Goal: Find specific page/section: Find specific page/section

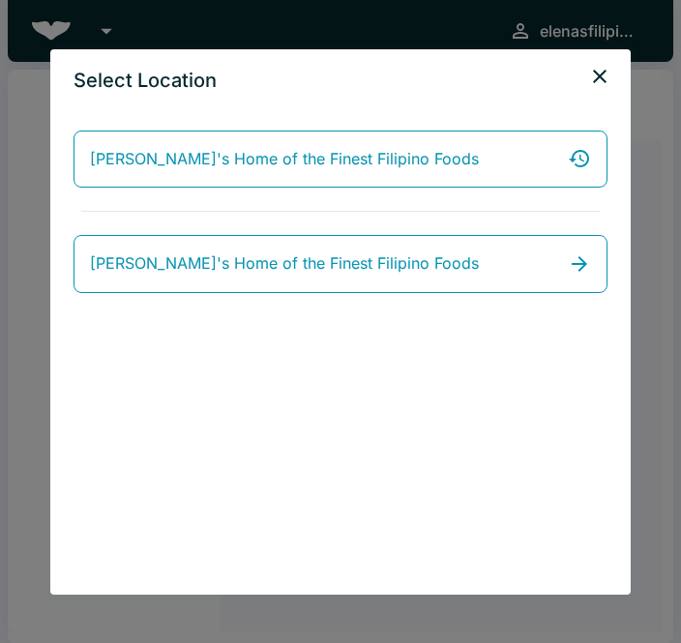
click at [601, 57] on button "close" at bounding box center [599, 76] width 39 height 39
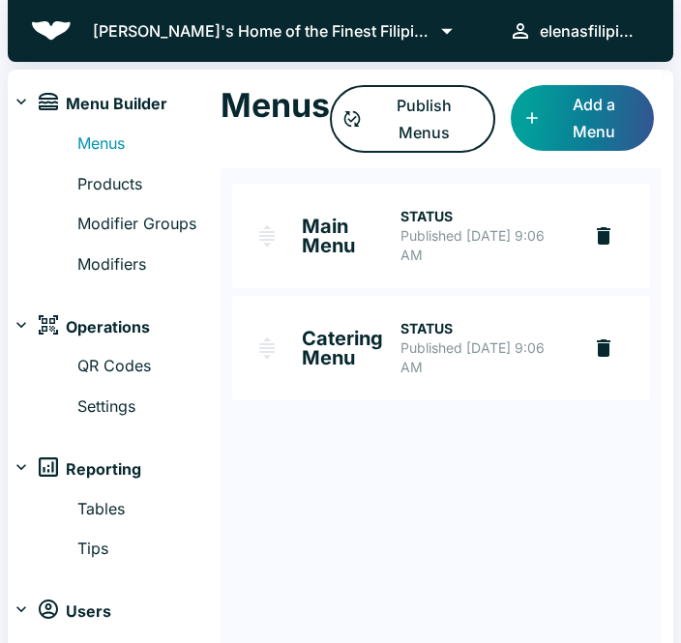
click at [289, 99] on h1 "Menus" at bounding box center [274, 105] width 109 height 41
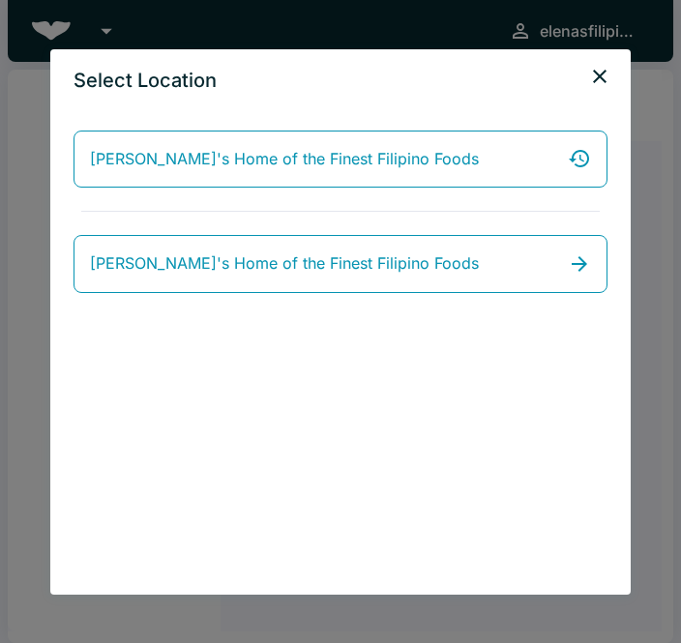
click at [599, 72] on icon "close" at bounding box center [599, 76] width 23 height 23
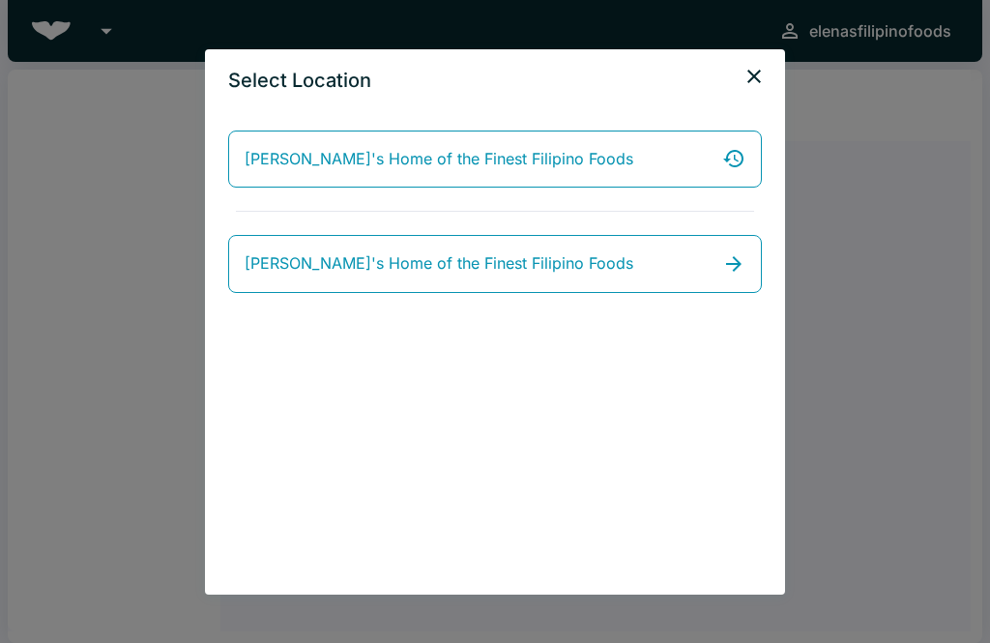
click at [680, 68] on icon "close" at bounding box center [754, 76] width 23 height 23
